Goal: Transaction & Acquisition: Book appointment/travel/reservation

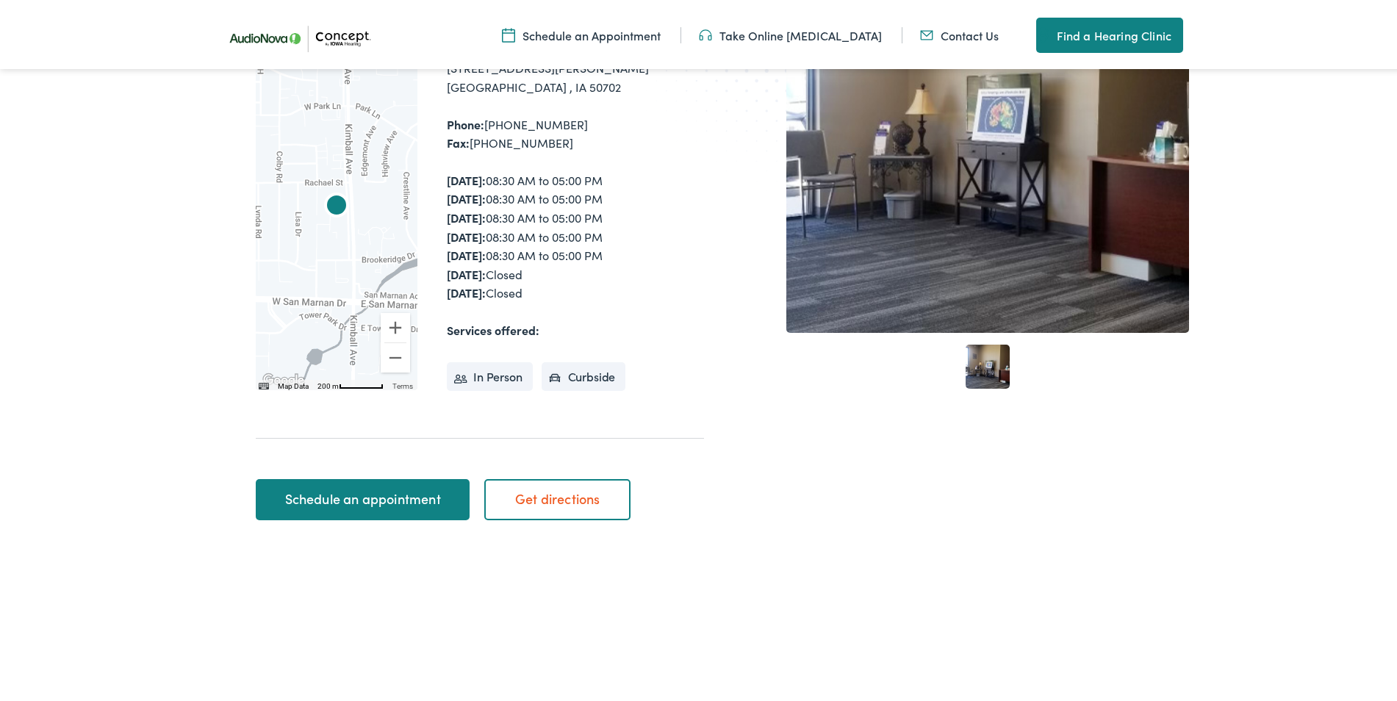
scroll to position [294, 0]
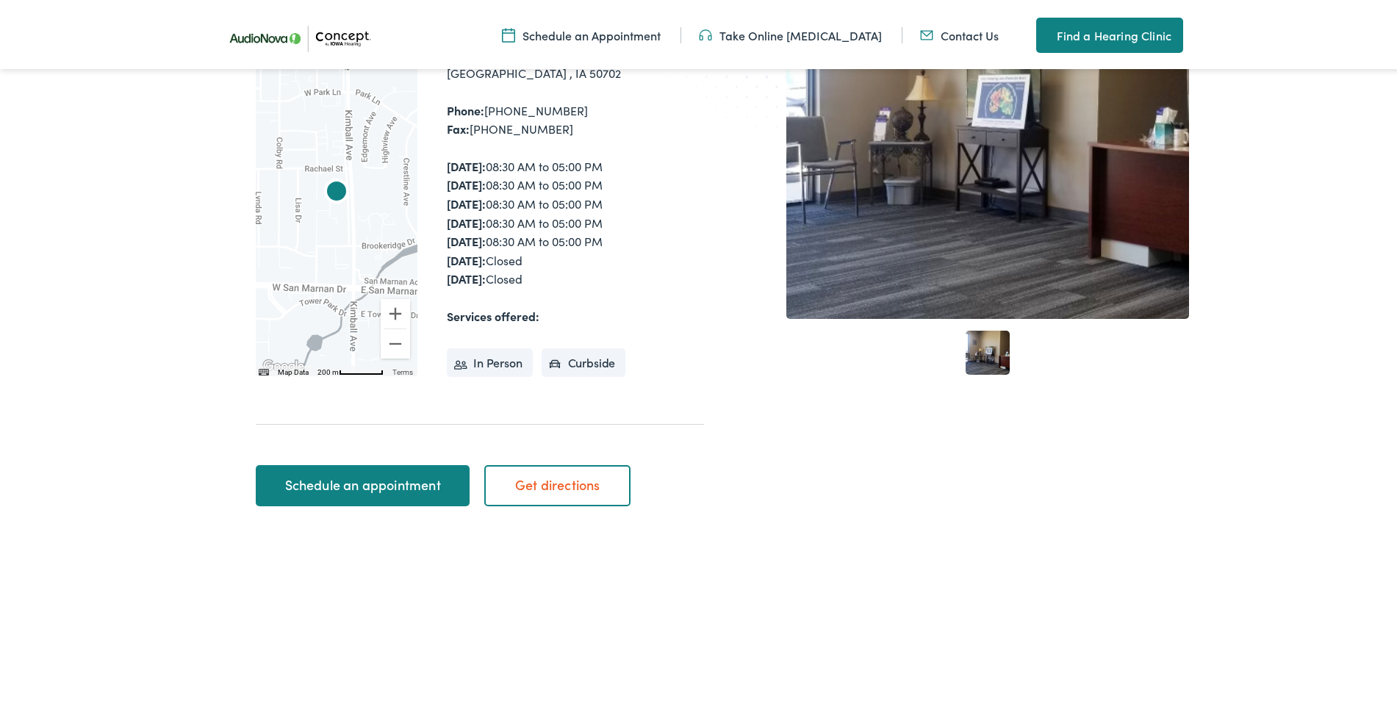
click at [412, 482] on link "Schedule an appointment" at bounding box center [363, 482] width 214 height 41
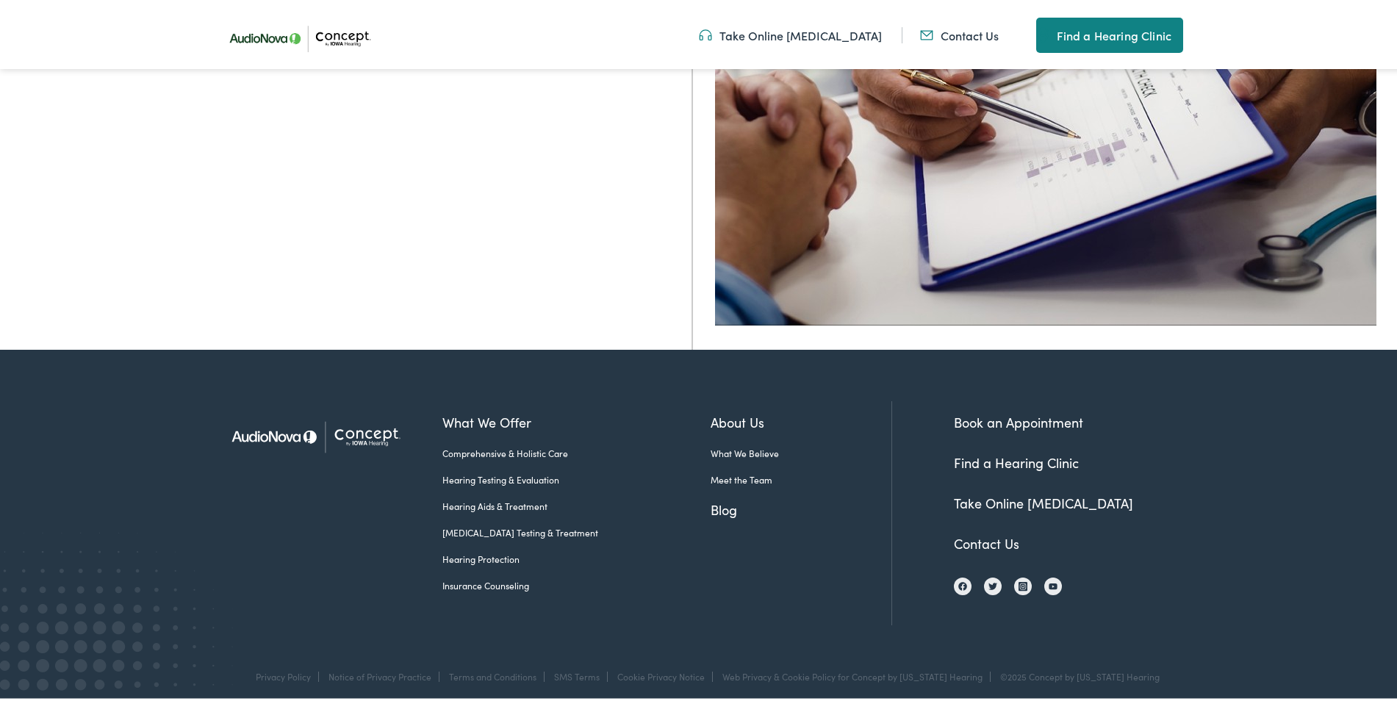
scroll to position [575, 0]
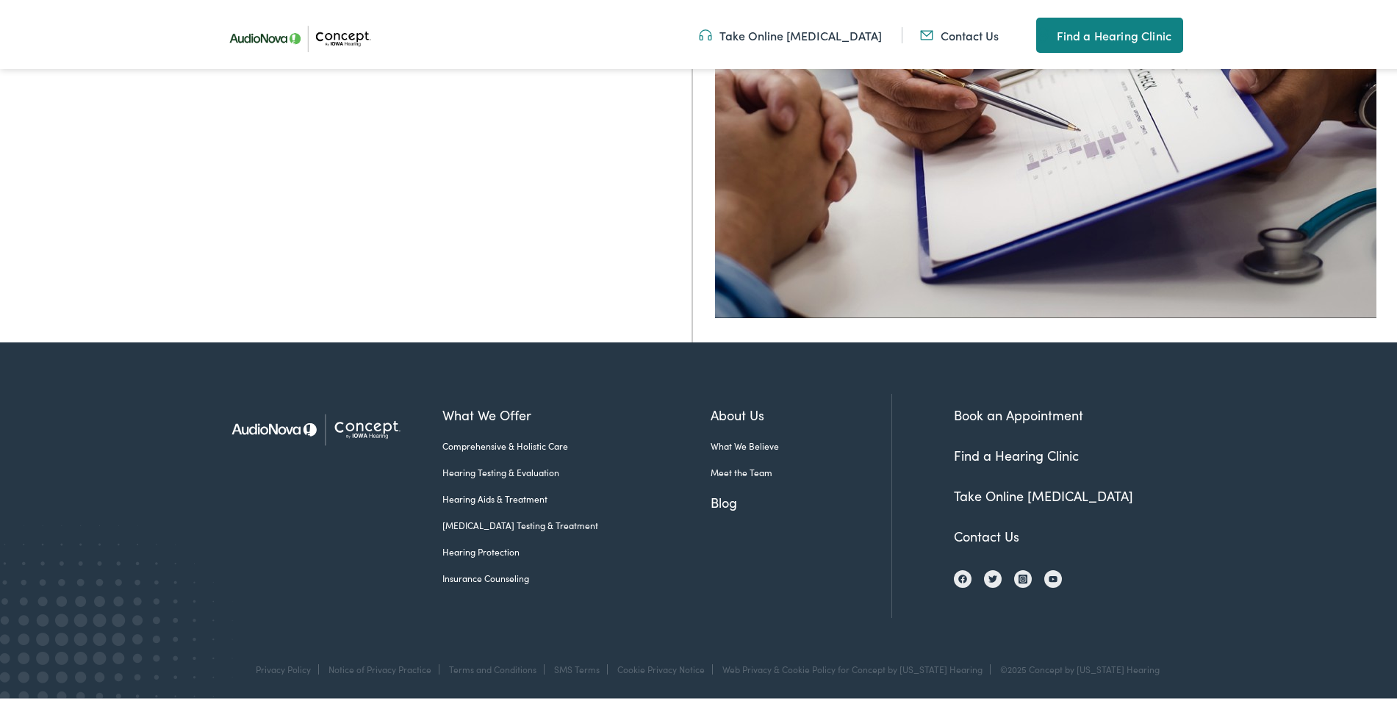
click at [1027, 412] on link "Book an Appointment" at bounding box center [1018, 412] width 129 height 18
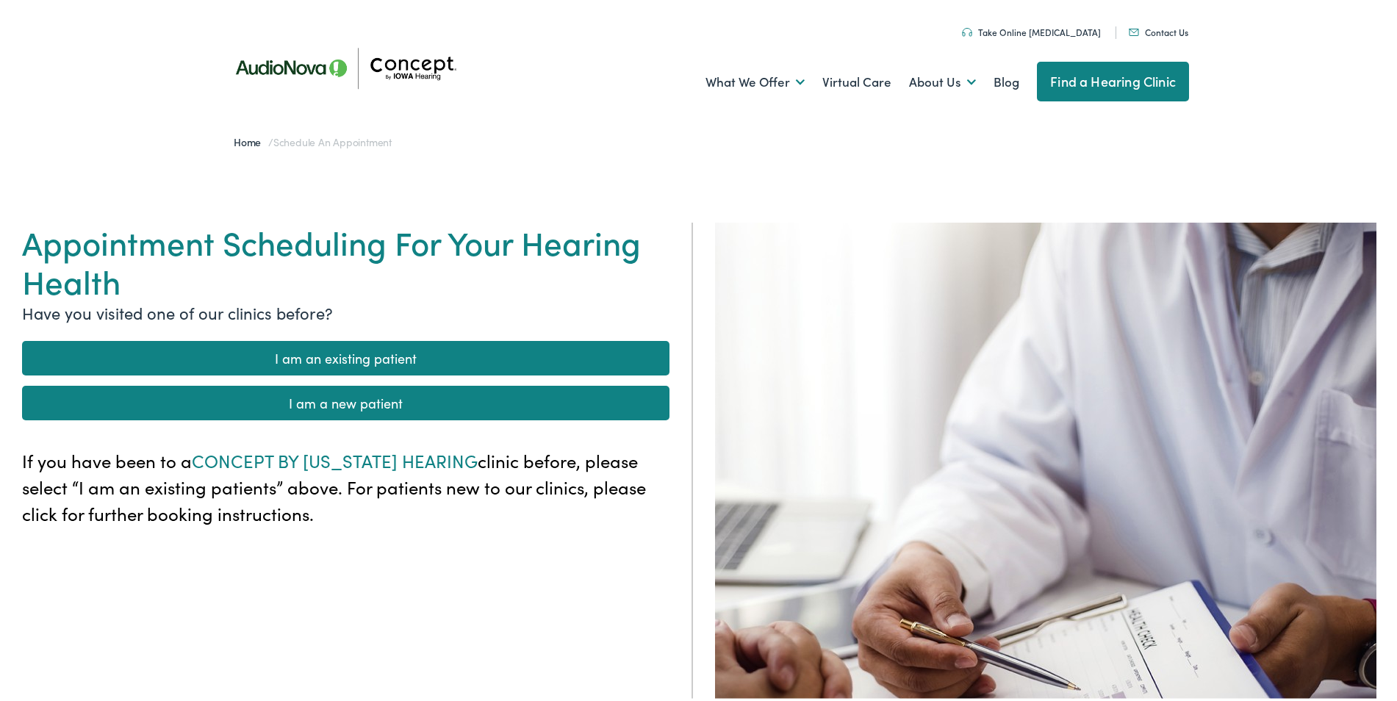
click at [380, 398] on link "I am a new patient" at bounding box center [345, 400] width 647 height 35
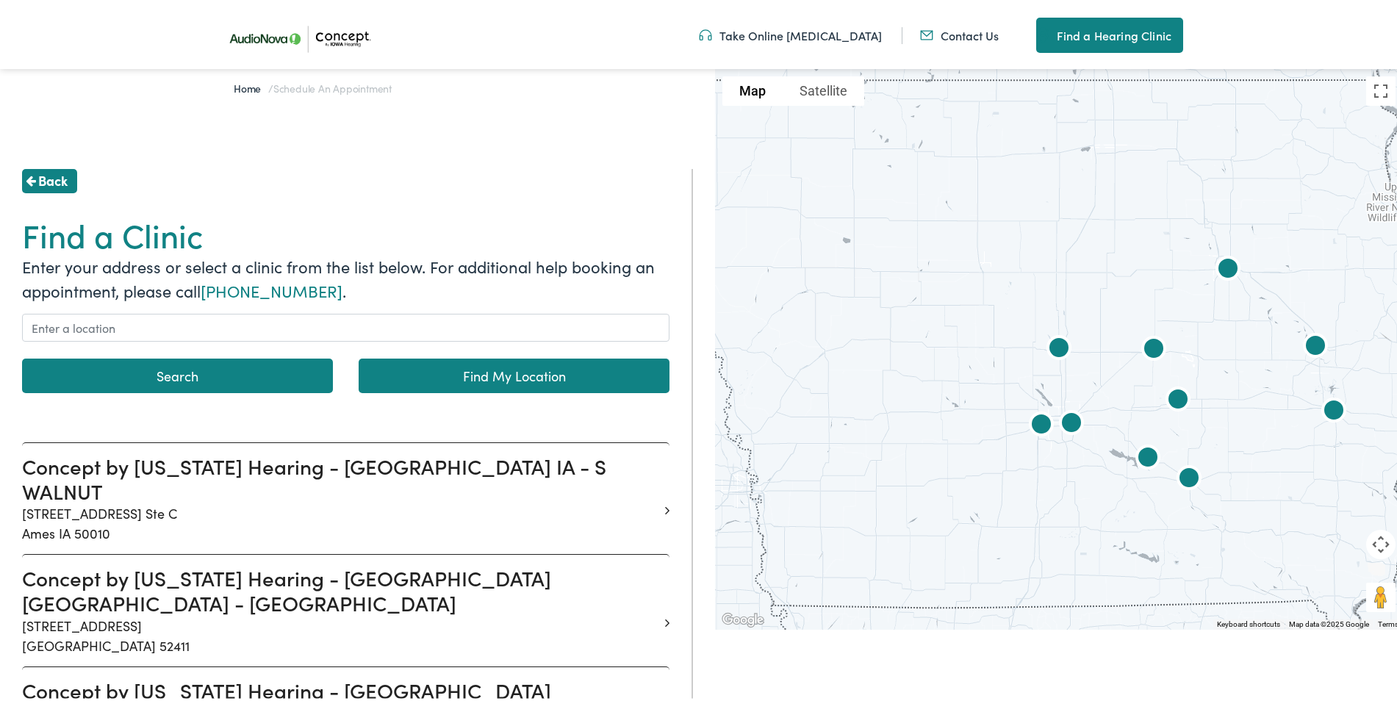
scroll to position [220, 0]
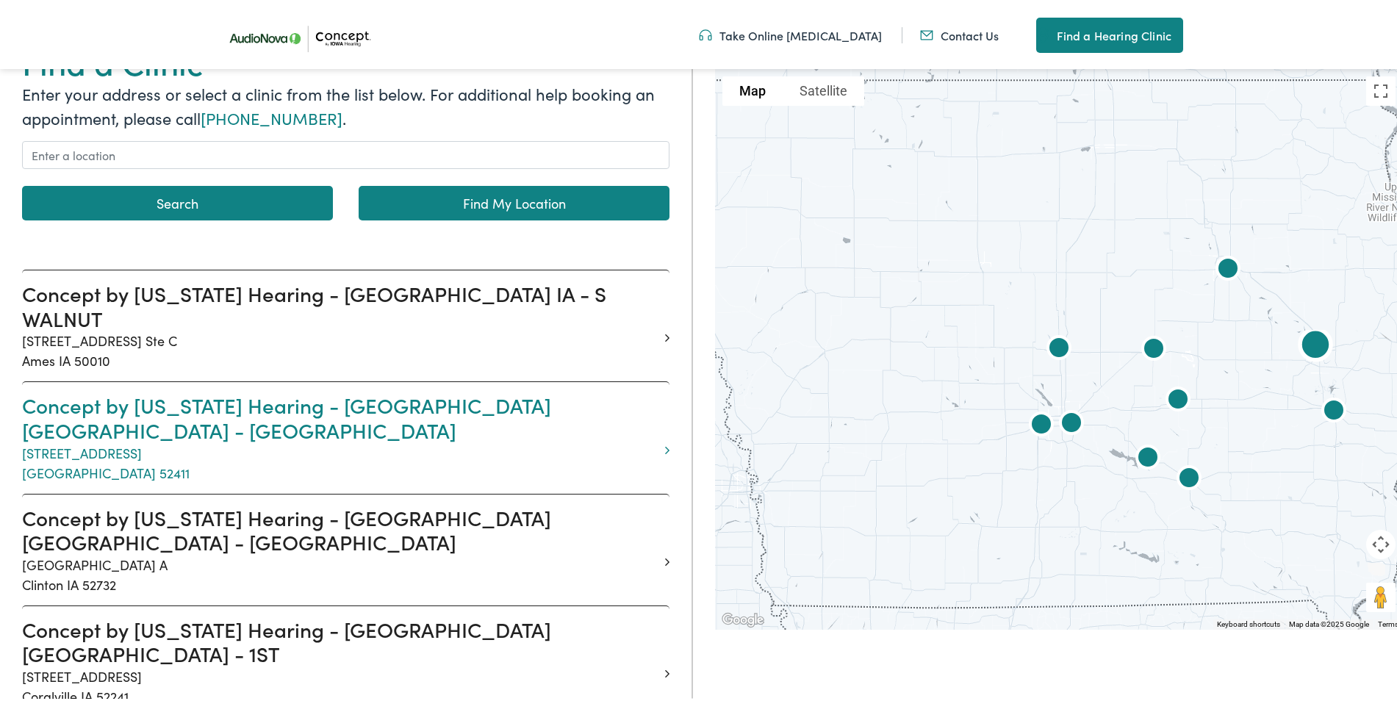
click at [326, 390] on h3 "Concept by Iowa Hearing - CEDAR RAPIDS IA - EDGEWOOD" at bounding box center [340, 414] width 636 height 49
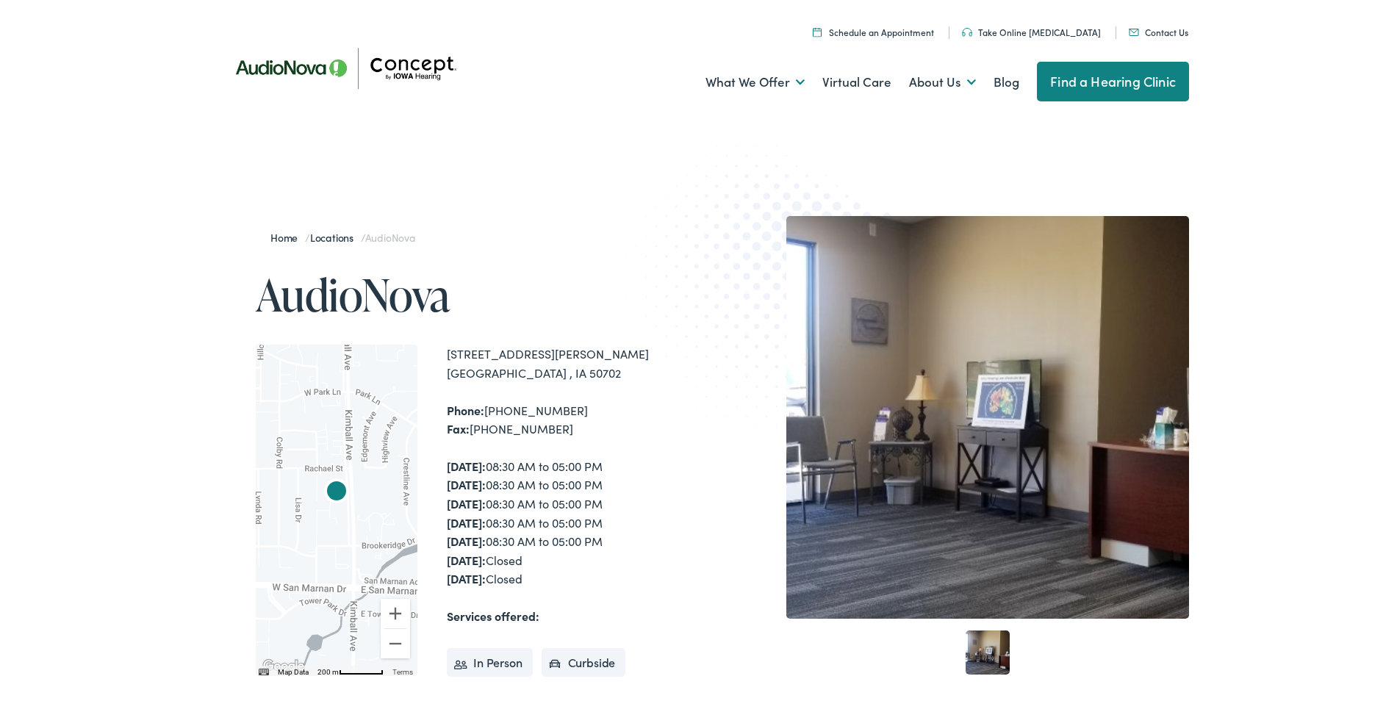
click at [1102, 81] on link "Find a Hearing Clinic" at bounding box center [1113, 79] width 152 height 40
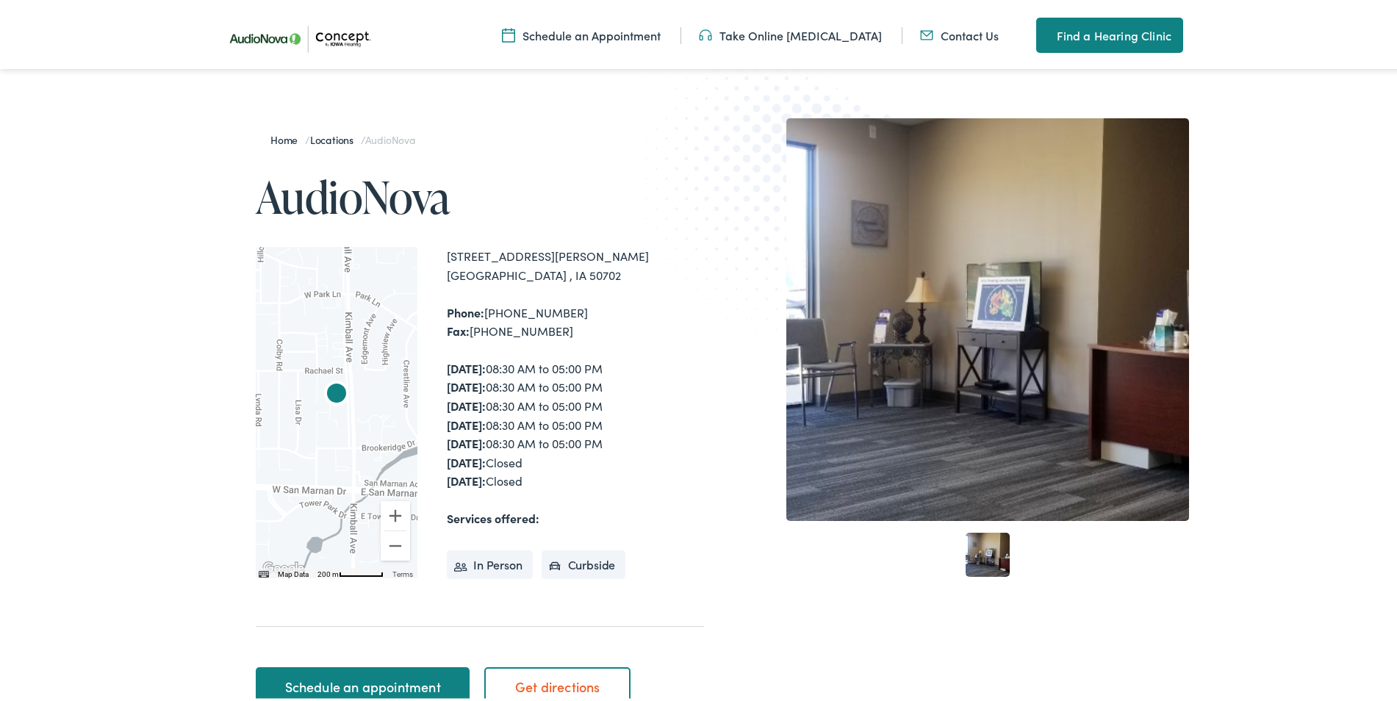
scroll to position [220, 0]
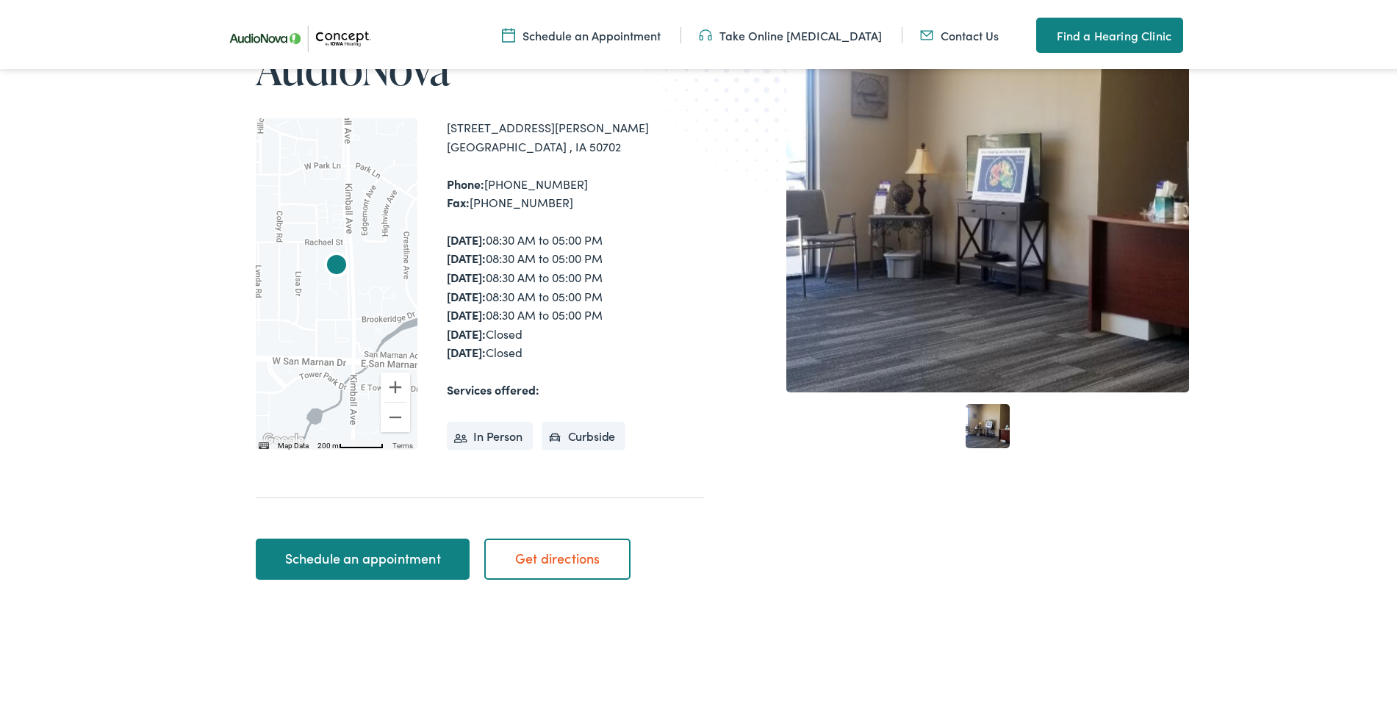
click at [619, 32] on link "Schedule an Appointment" at bounding box center [581, 32] width 159 height 16
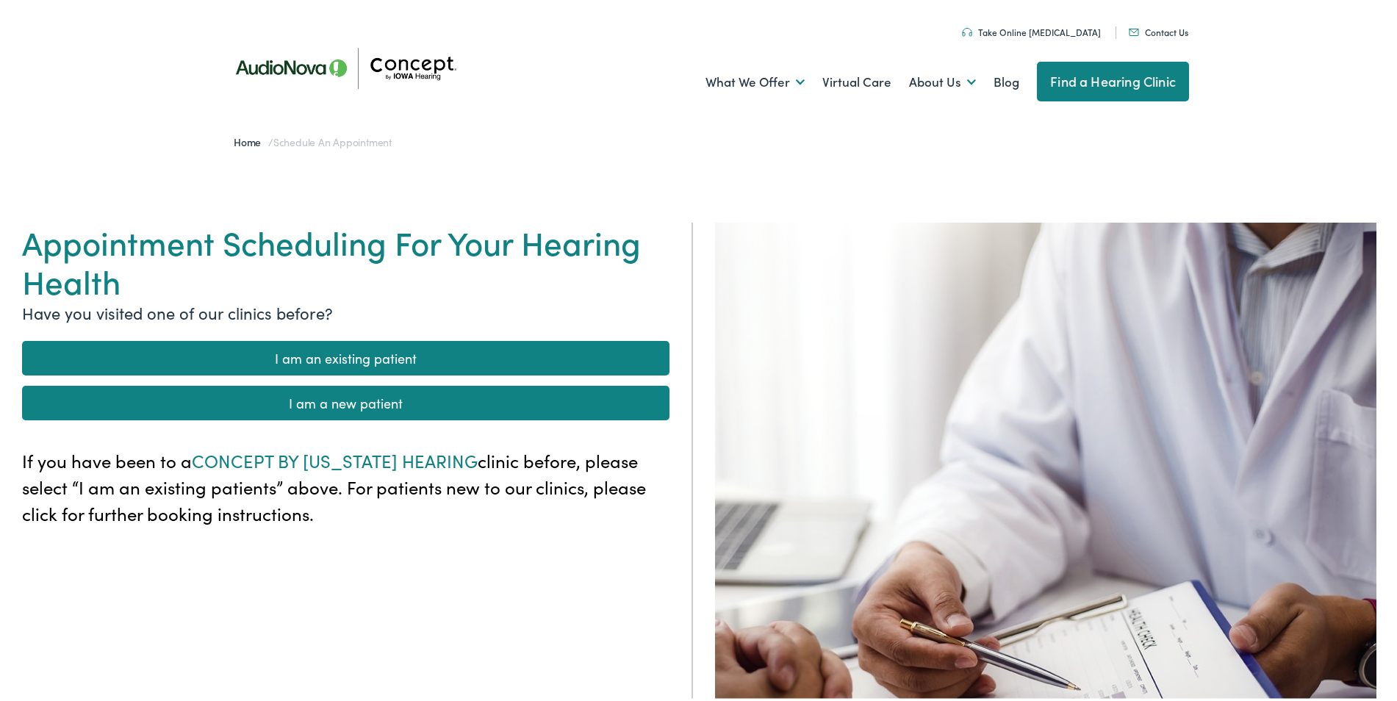
click at [387, 399] on link "I am a new patient" at bounding box center [345, 400] width 647 height 35
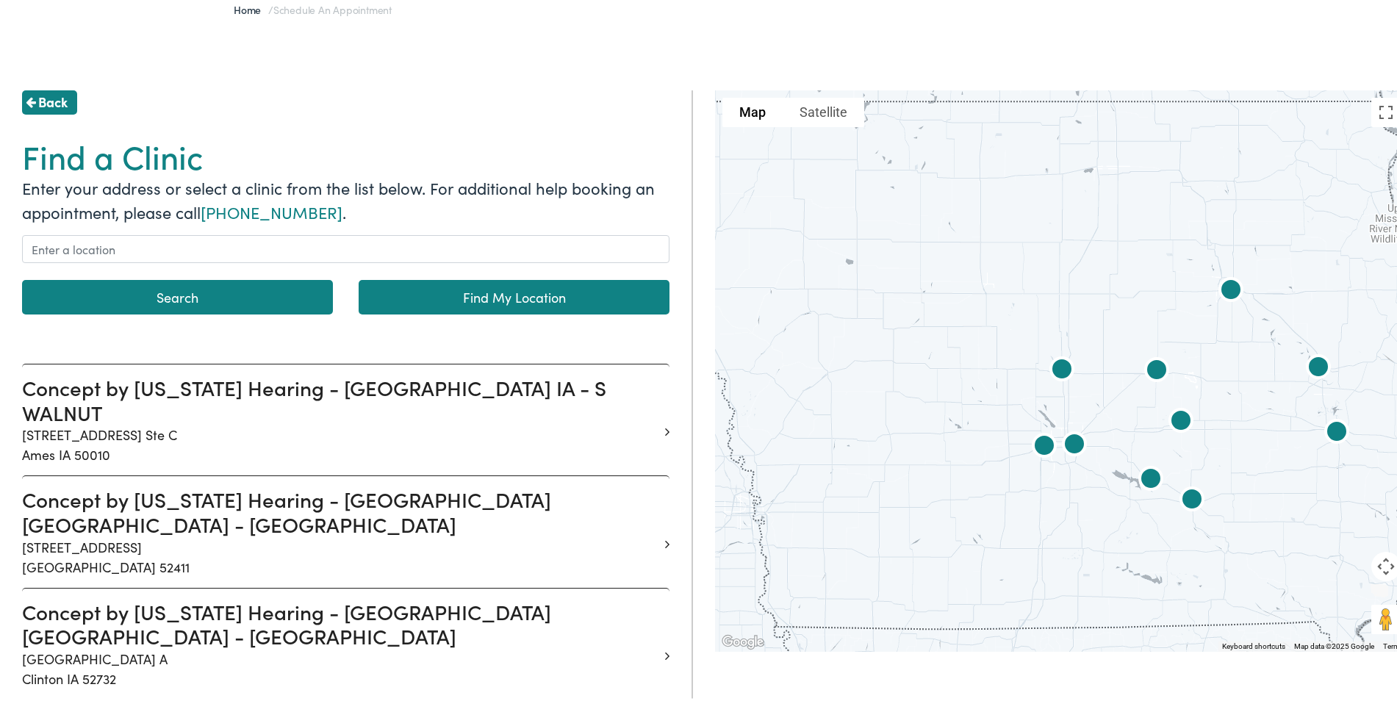
scroll to position [147, 0]
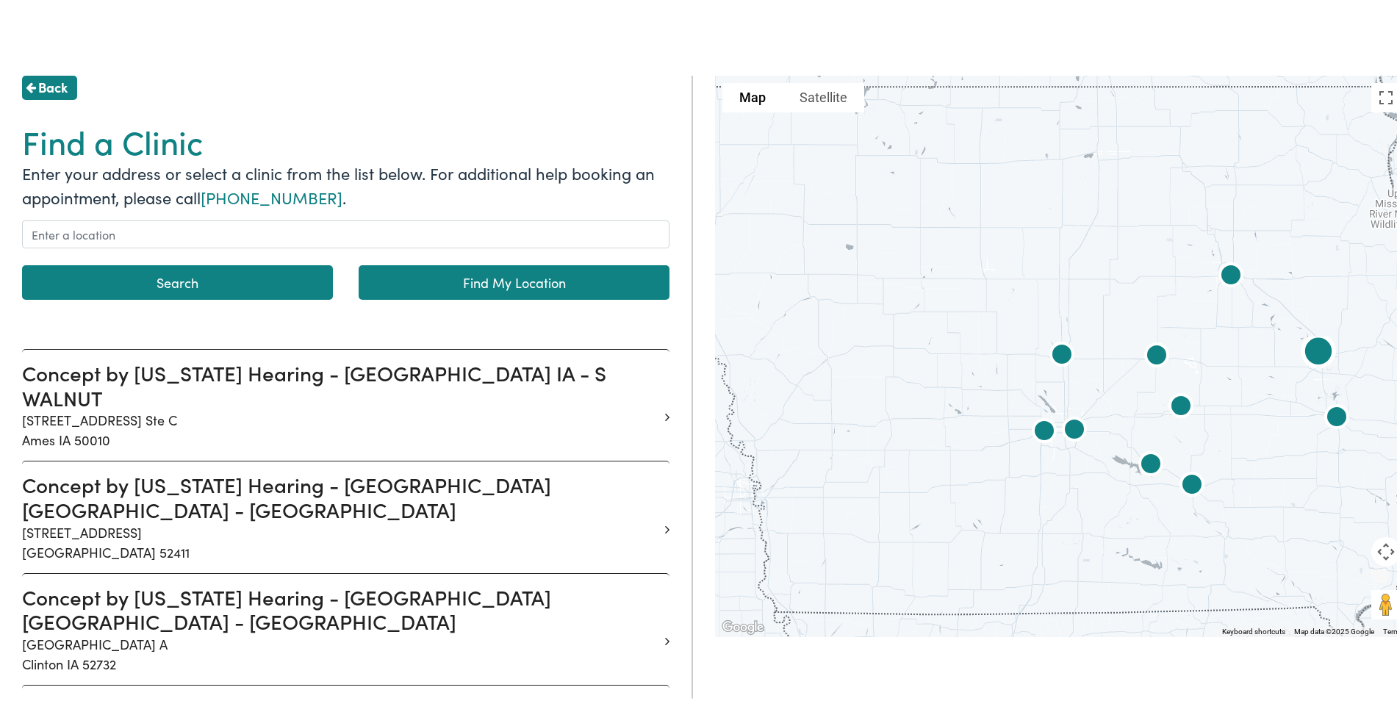
click at [218, 520] on p "5300 Edgewood Rd NE Suite 150 Cedar Rapids IA 52411" at bounding box center [340, 540] width 636 height 40
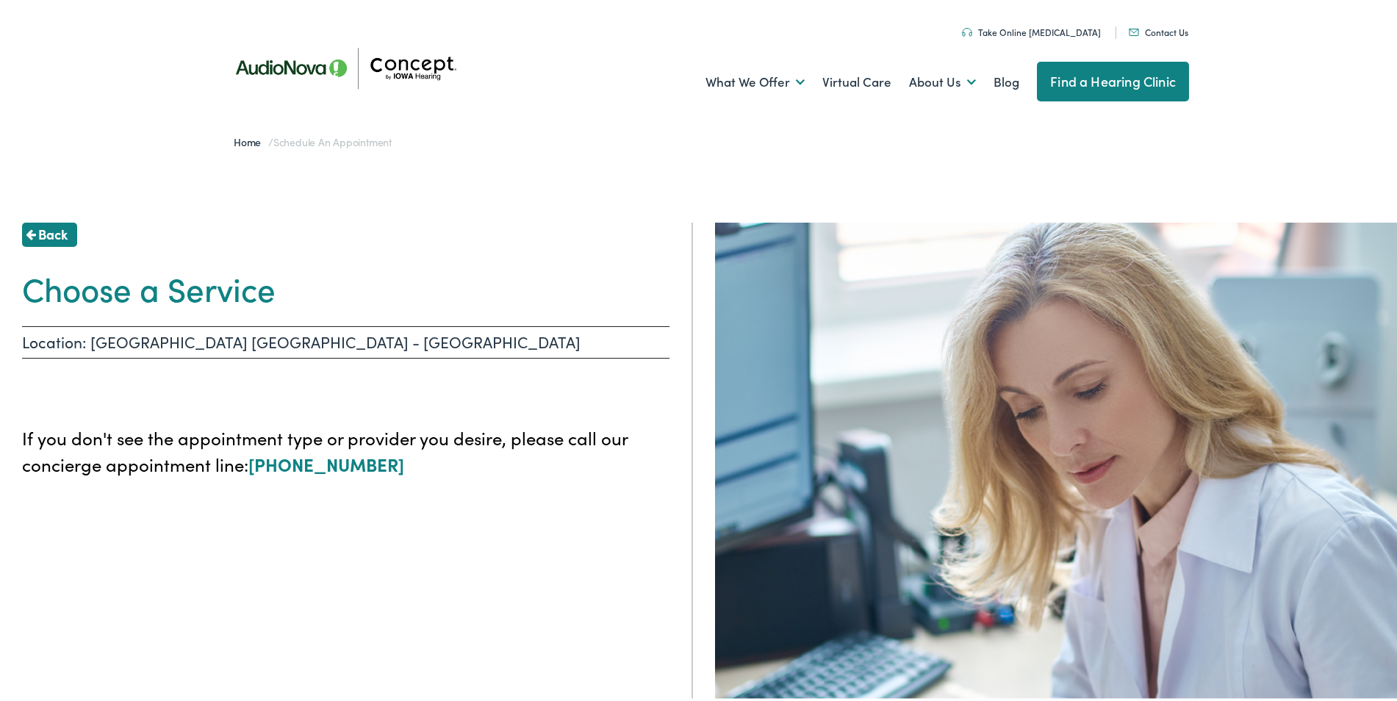
click at [207, 332] on p "Location: CEDAR RAPIDS IA - EDGEWOOD" at bounding box center [345, 339] width 647 height 32
click at [312, 342] on p "Location: CEDAR RAPIDS IA - EDGEWOOD" at bounding box center [345, 339] width 647 height 32
click at [509, 323] on div "Back Choose a Service Location: CEDAR RAPIDS IA - EDGEWOOD If you don't see the…" at bounding box center [346, 570] width 693 height 701
click at [344, 385] on ul at bounding box center [345, 384] width 647 height 29
click at [190, 292] on h1 "Choose a Service" at bounding box center [345, 285] width 647 height 39
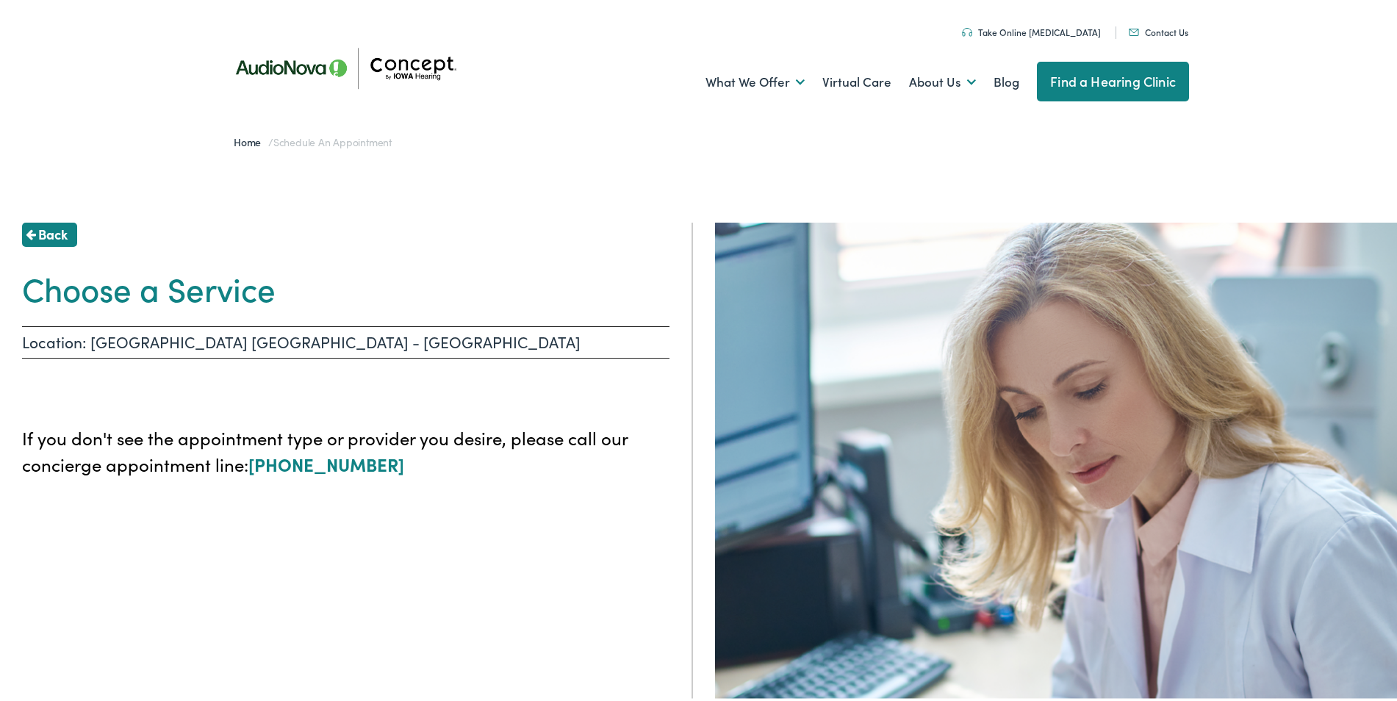
click at [42, 236] on span "Back" at bounding box center [52, 231] width 29 height 20
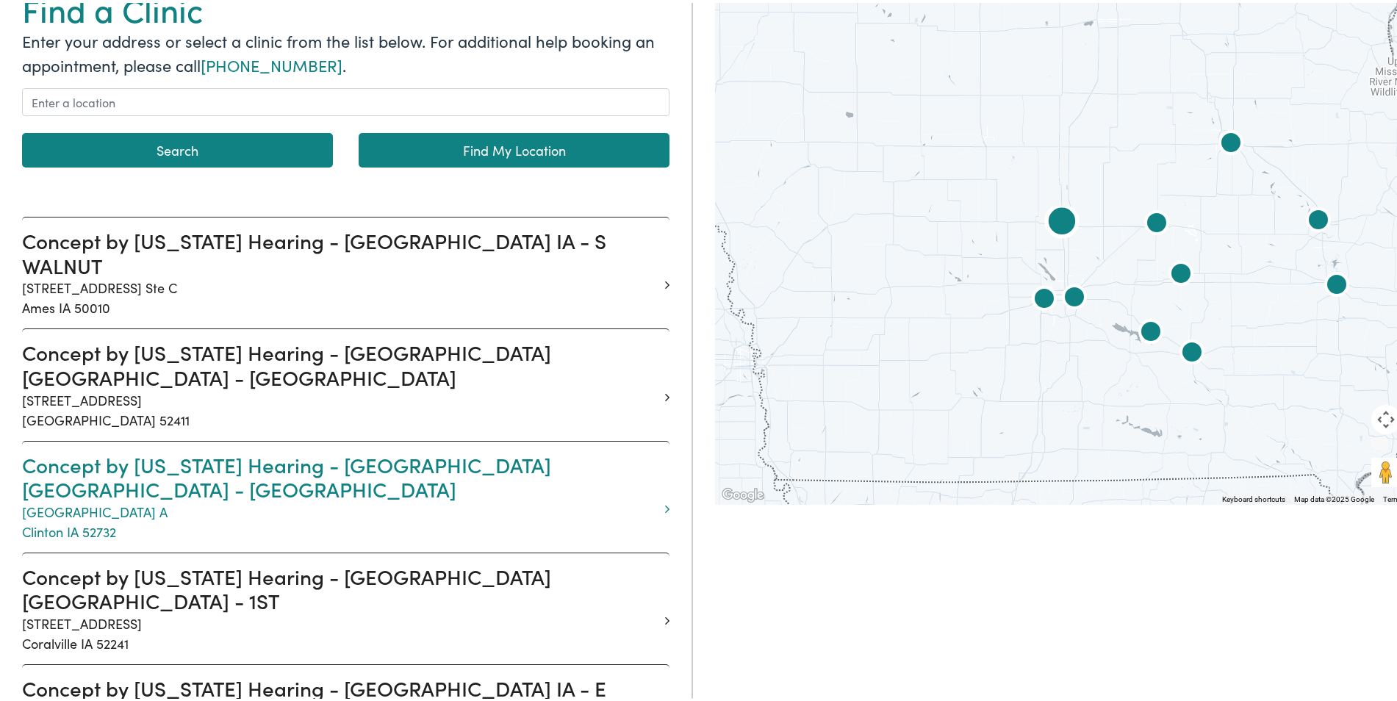
scroll to position [294, 0]
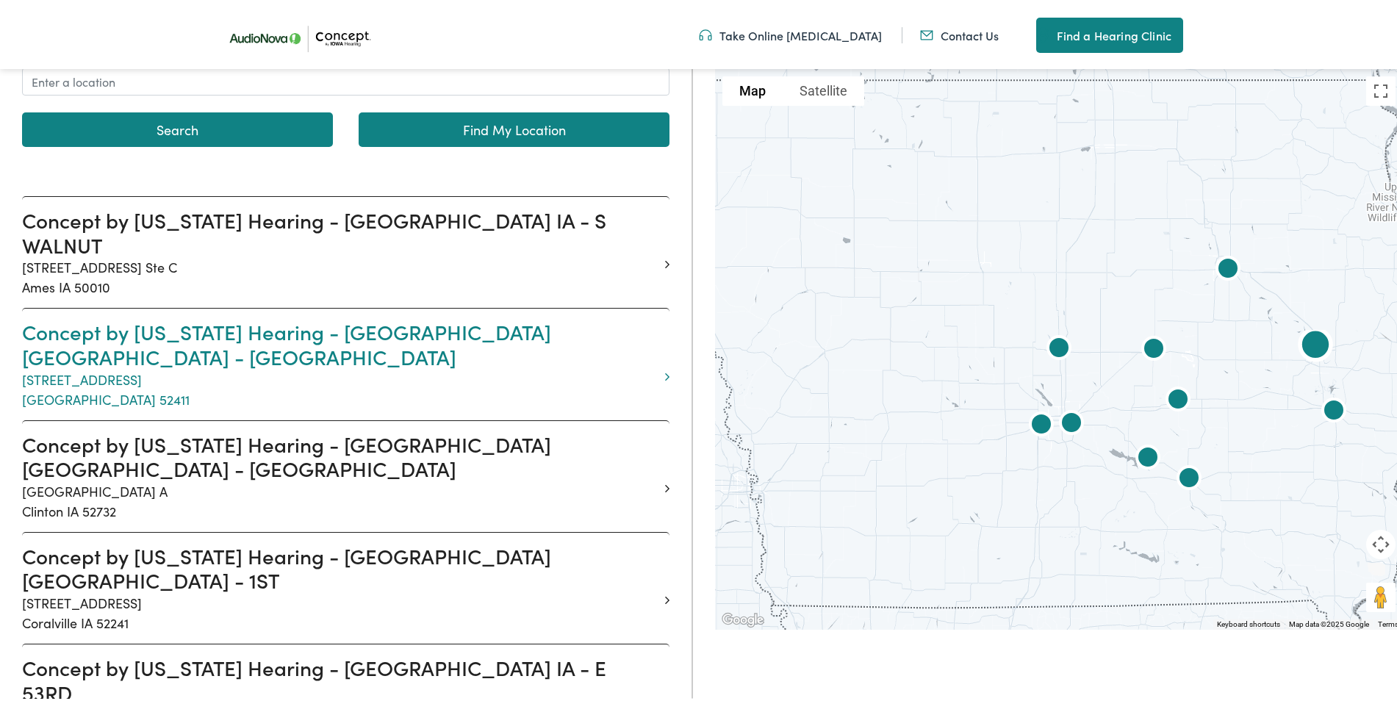
click at [460, 367] on p "5300 Edgewood Rd NE Suite 150 Cedar Rapids IA 52411" at bounding box center [340, 387] width 636 height 40
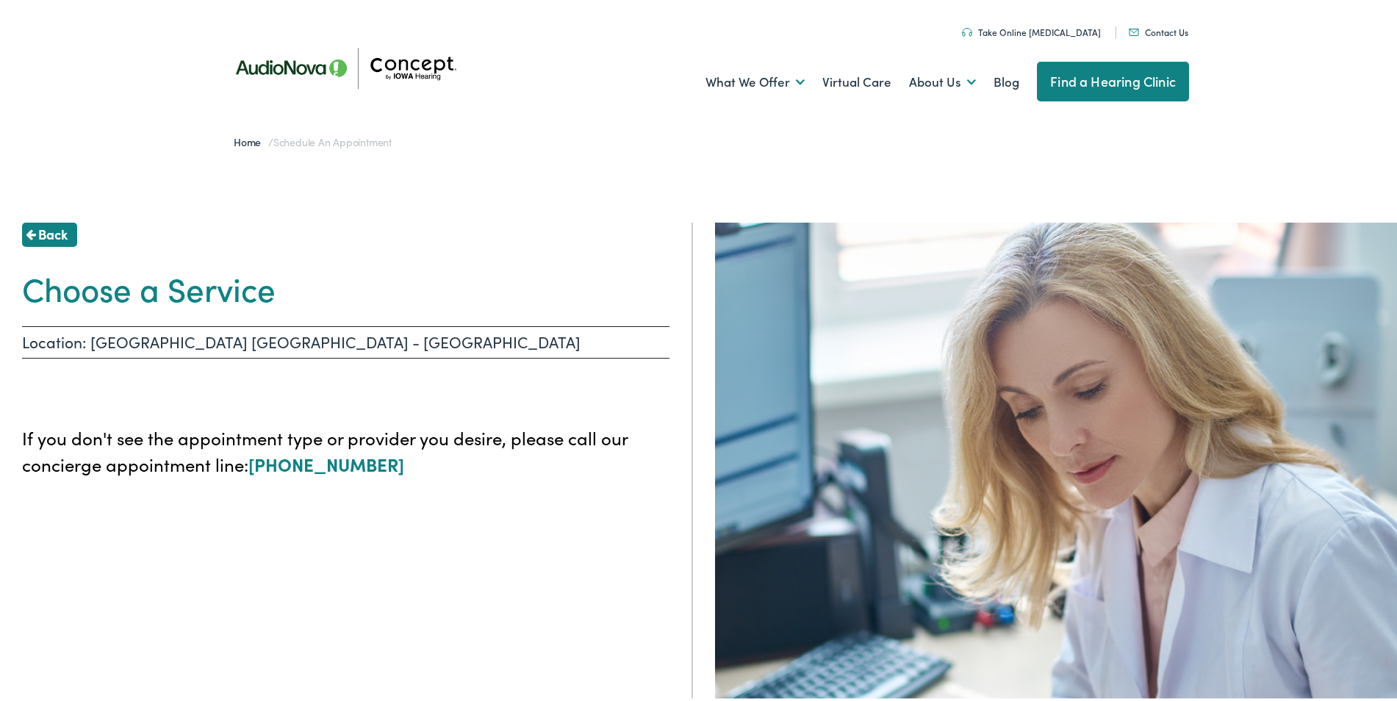
click at [1147, 31] on link "Contact Us" at bounding box center [1159, 29] width 60 height 12
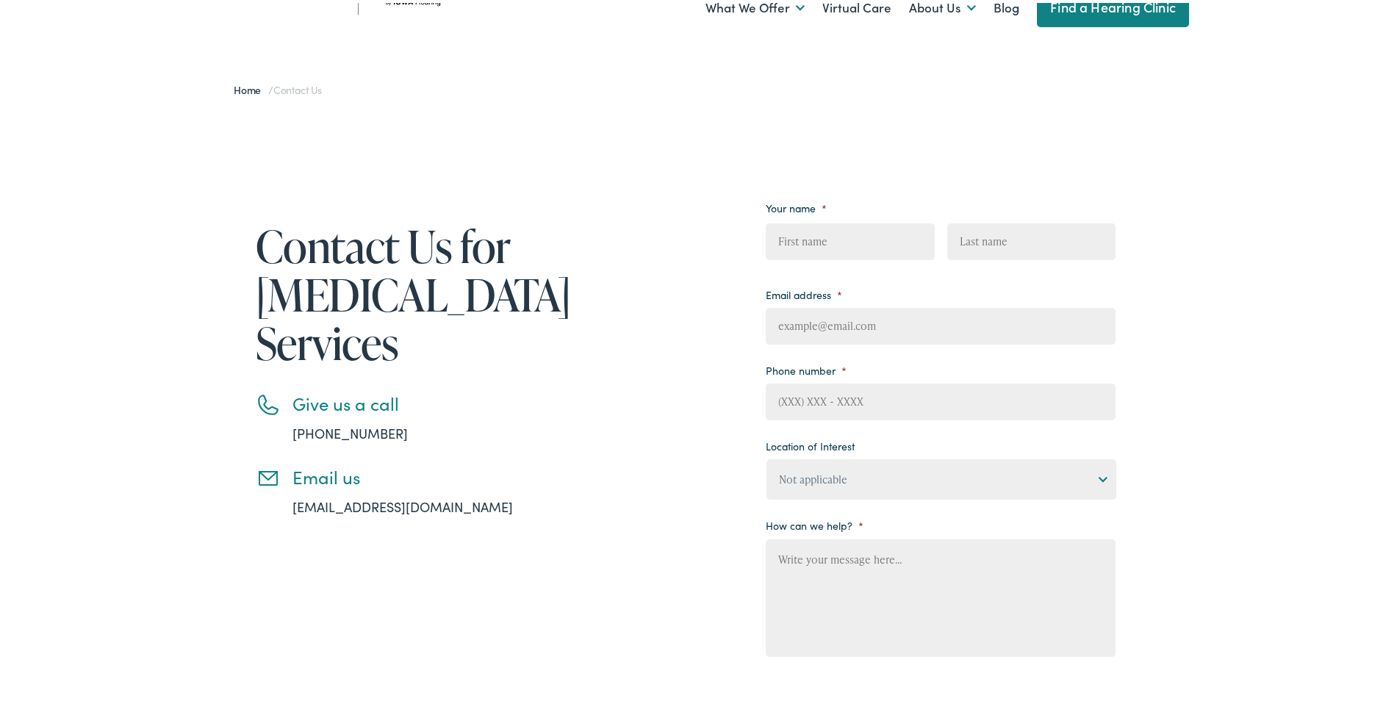
scroll to position [73, 0]
click at [825, 250] on input "First" at bounding box center [850, 239] width 168 height 37
type input "[PERSON_NAME]"
type input "[PERSON_NAME][EMAIL_ADDRESS][PERSON_NAME][DOMAIN_NAME]"
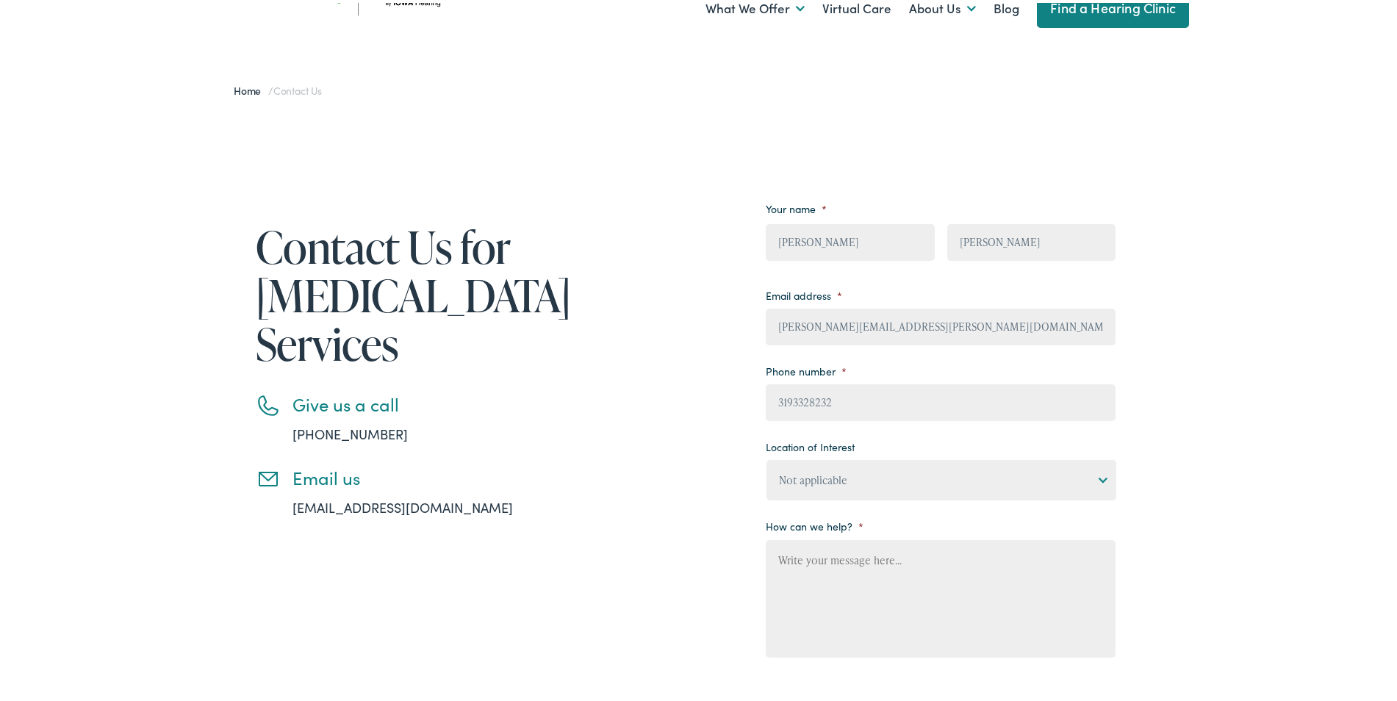
type input "[PHONE_NUMBER]"
click at [846, 477] on select "Not applicable Concept by [US_STATE] Hearing, [GEOGRAPHIC_DATA] Concept by [US_…" at bounding box center [942, 477] width 350 height 40
click at [846, 477] on select "Not applicable Concept by Iowa Hearing, Ames Concept by Iowa Hearing, Cedar Rap…" at bounding box center [942, 477] width 350 height 40
select select "Concept by Iowa Hearing, Cedar Rapids"
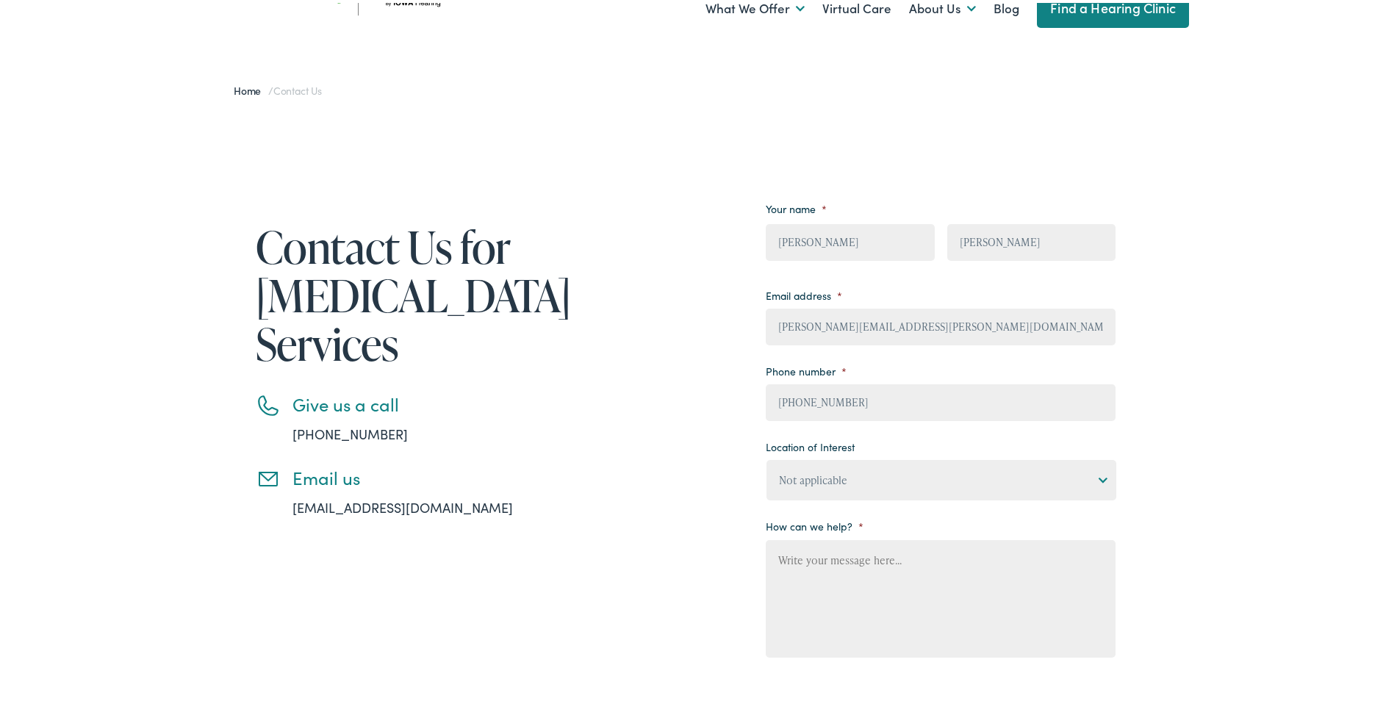
click at [767, 457] on select "Not applicable Concept by Iowa Hearing, Ames Concept by Iowa Hearing, Cedar Rap…" at bounding box center [942, 477] width 350 height 40
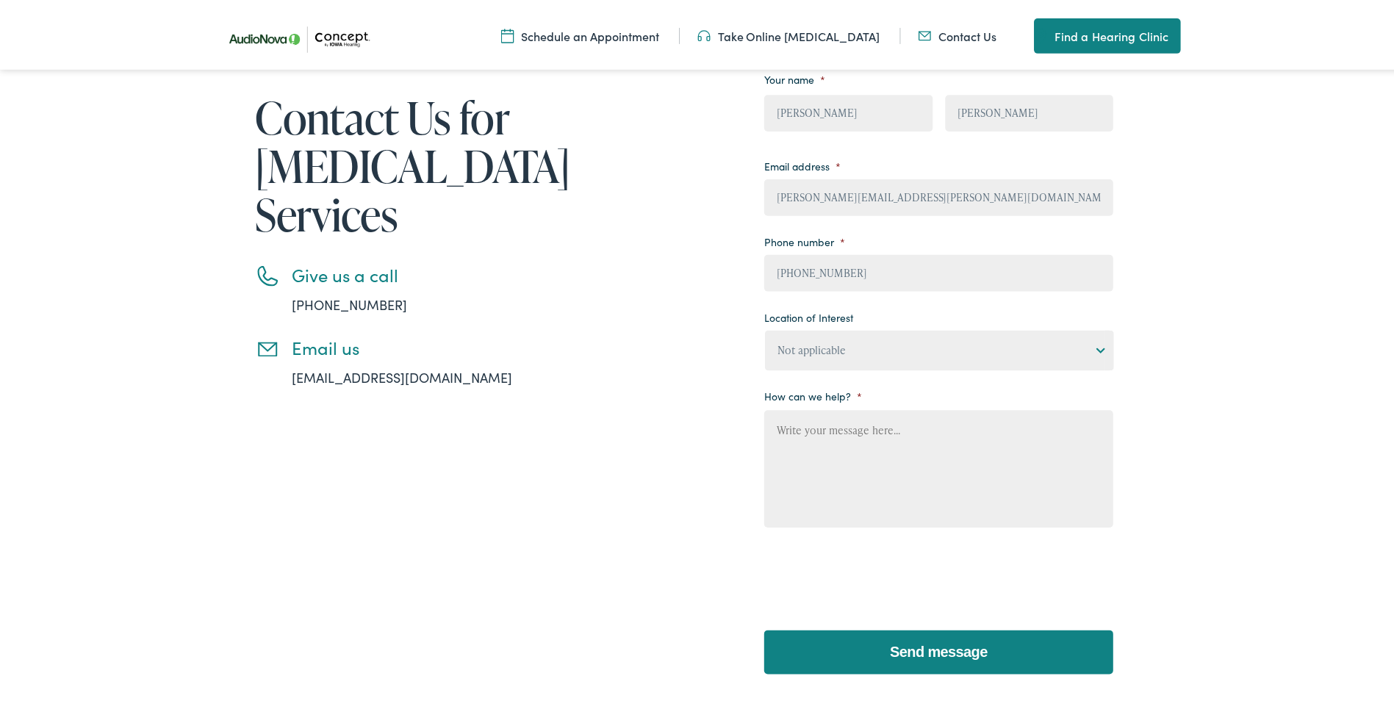
scroll to position [220, 0]
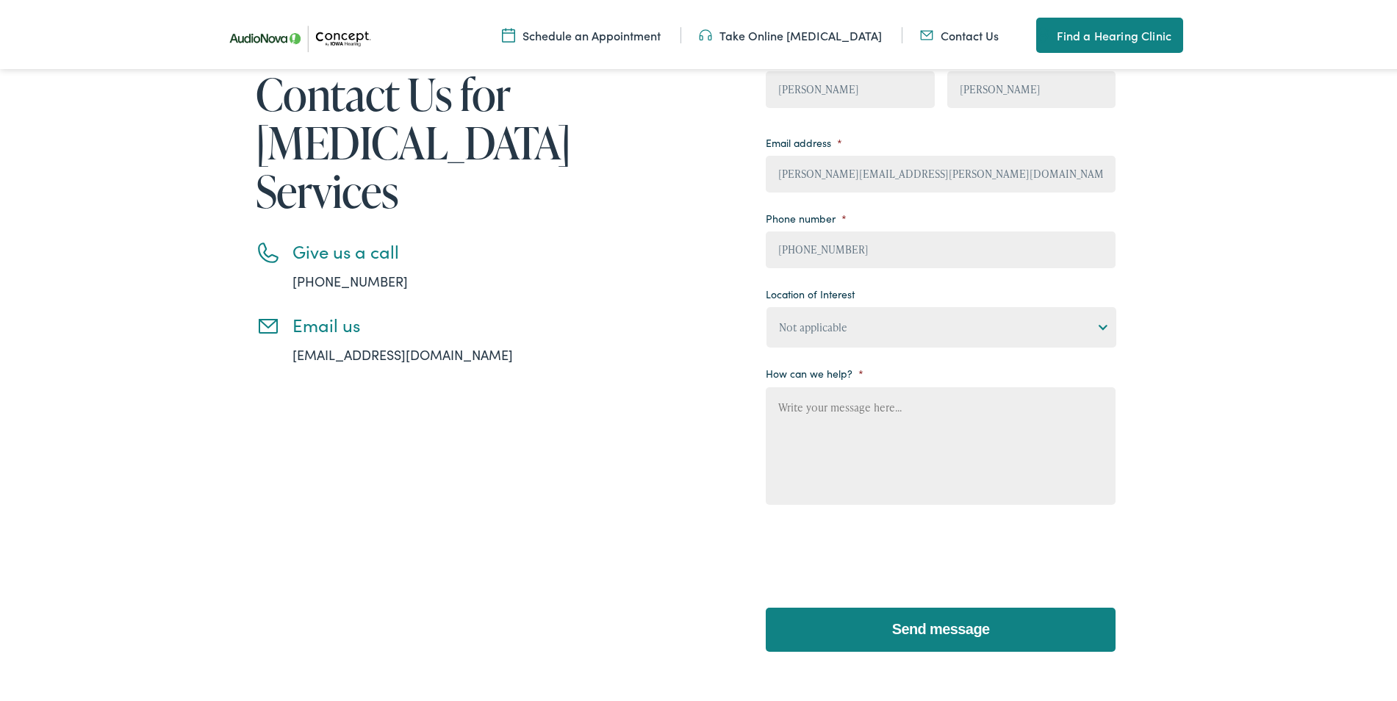
click at [859, 406] on textarea "How can we help? *" at bounding box center [941, 443] width 350 height 118
